Goal: Task Accomplishment & Management: Complete application form

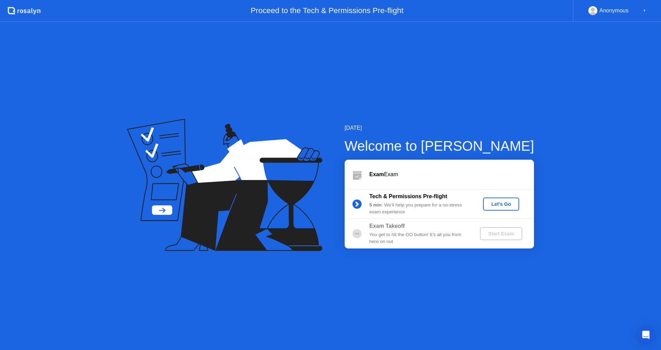
click at [587, 91] on div "[DATE] Welcome to [PERSON_NAME] Exam Exam Tech & Permissions Pre-flight 5 min :…" at bounding box center [330, 186] width 661 height 328
click at [619, 152] on div "[DATE] Welcome to [PERSON_NAME] Exam Exam Tech & Permissions Pre-flight 5 min :…" at bounding box center [330, 186] width 661 height 328
click at [506, 205] on div "Let's Go" at bounding box center [501, 204] width 31 height 6
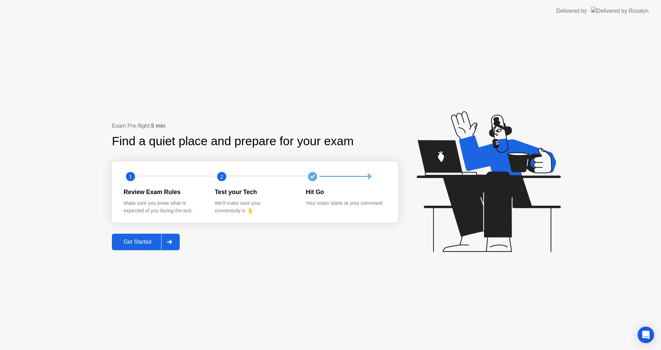
click at [171, 240] on icon at bounding box center [169, 242] width 5 height 4
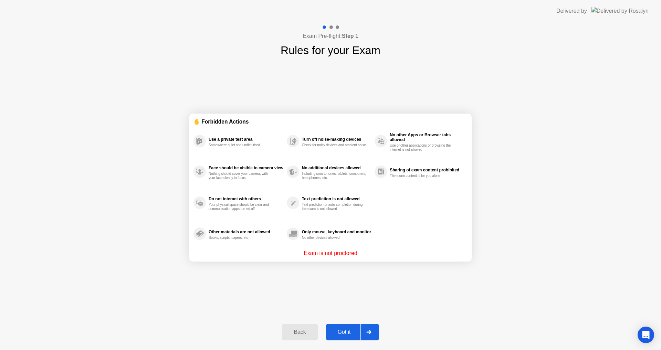
click at [342, 326] on button "Got it" at bounding box center [352, 332] width 53 height 17
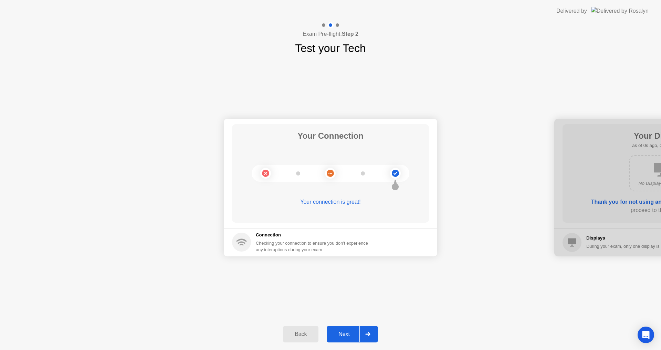
click at [360, 334] on div at bounding box center [367, 334] width 17 height 16
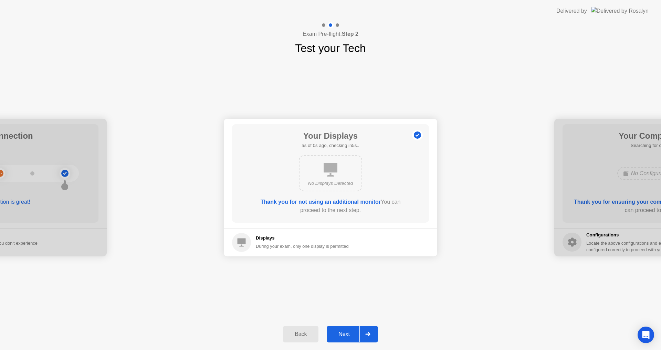
click at [363, 333] on div at bounding box center [367, 334] width 17 height 16
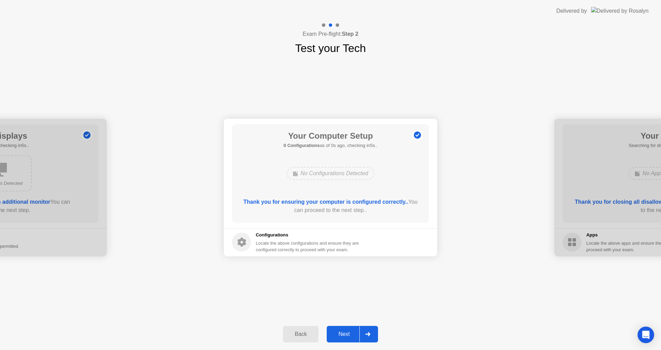
click at [363, 333] on div at bounding box center [367, 334] width 17 height 16
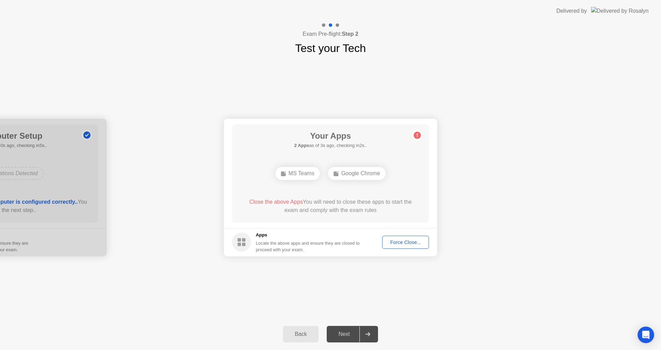
click at [402, 241] on div "Force Close..." at bounding box center [405, 243] width 42 height 6
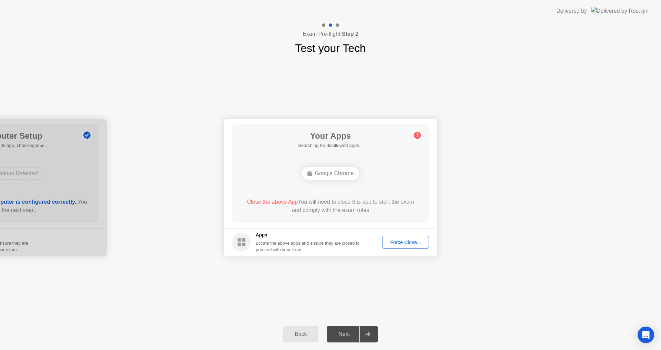
click at [401, 245] on div "Force Close..." at bounding box center [405, 243] width 42 height 6
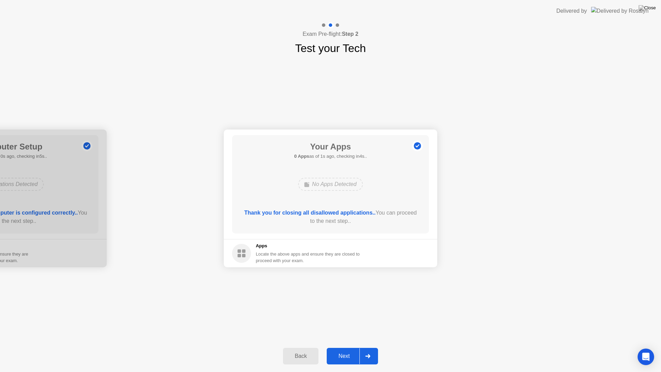
click at [346, 350] on div "Next" at bounding box center [344, 356] width 31 height 6
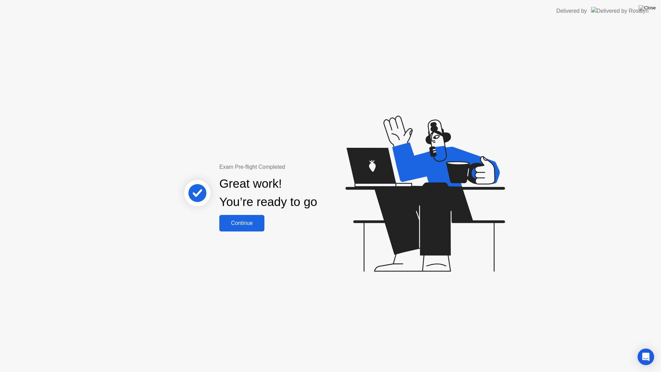
click at [237, 222] on div "Continue" at bounding box center [241, 223] width 41 height 6
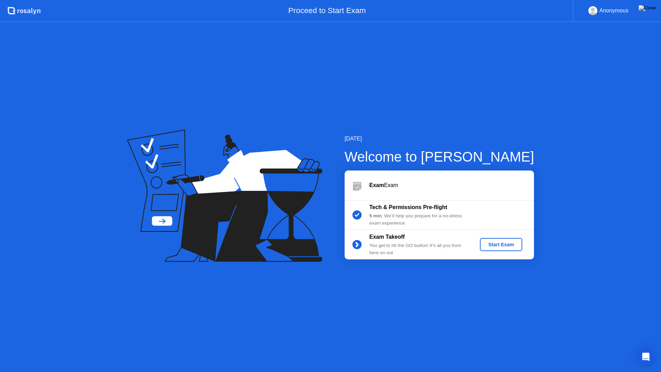
click at [494, 246] on div "Start Exam" at bounding box center [500, 245] width 37 height 6
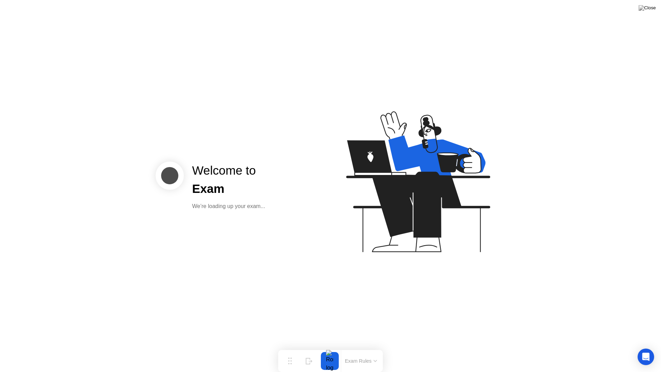
click at [543, 216] on div "Welcome to Exam We’re loading up your exam..." at bounding box center [330, 186] width 661 height 372
click at [542, 211] on div "Welcome to Exam We’re loading up your exam..." at bounding box center [330, 186] width 661 height 372
drag, startPoint x: 542, startPoint y: 211, endPoint x: 535, endPoint y: 210, distance: 6.6
click at [542, 211] on div "Welcome to Exam We’re loading up your exam..." at bounding box center [330, 186] width 661 height 372
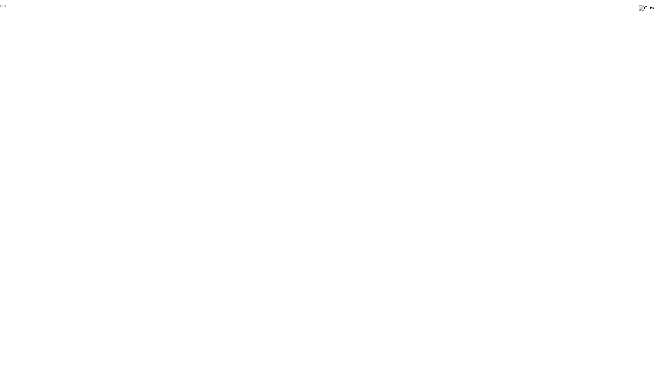
click div "End Proctoring Session"
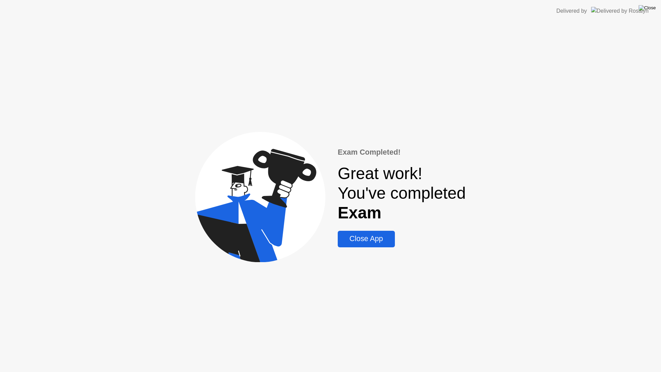
click at [655, 9] on img at bounding box center [646, 8] width 17 height 6
